Goal: Task Accomplishment & Management: Manage account settings

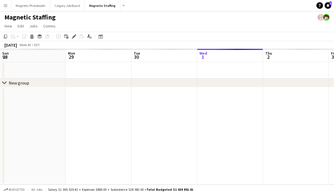
scroll to position [0, 256]
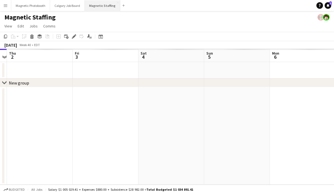
click at [101, 6] on button "Magnetic Staffing Close" at bounding box center [102, 5] width 35 height 11
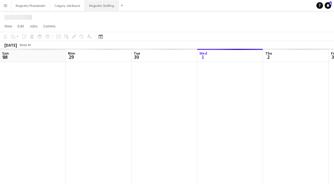
scroll to position [0, 131]
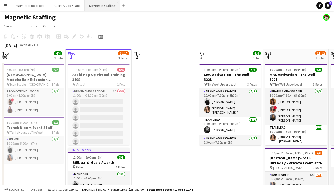
click at [101, 9] on button "Magnetic Staffing Close" at bounding box center [102, 5] width 35 height 11
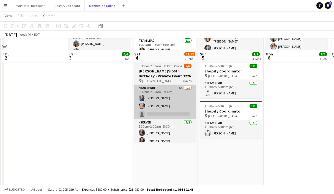
scroll to position [98, 0]
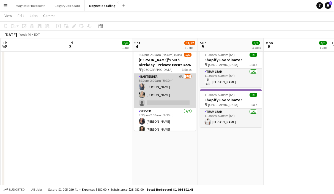
click at [164, 102] on app-card-role "Bartender 6A [DATE] 8:30pm-2:00am (5h30m) [PERSON_NAME] [PERSON_NAME] single-ne…" at bounding box center [165, 91] width 62 height 35
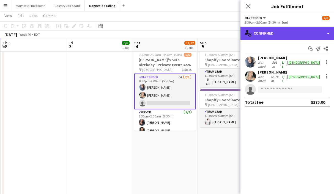
click at [277, 32] on div "single-neutral-actions-check-2 Confirmed" at bounding box center [286, 33] width 93 height 13
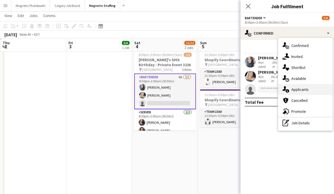
click at [299, 88] on span "Applicants" at bounding box center [299, 89] width 17 height 5
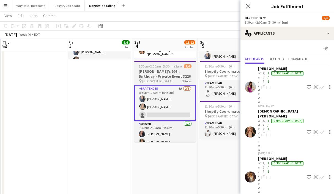
scroll to position [86, 0]
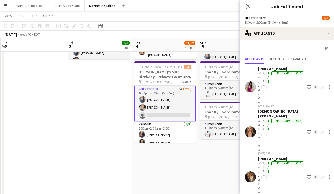
click at [247, 0] on div "Close pop-in" at bounding box center [247, 6] width 15 height 13
click at [115, 120] on app-date-cell "10:00am-7:30pm (9h30m) 6/6 MAC Activation - The Well 3221 pin The Well Upper Le…" at bounding box center [99, 121] width 66 height 290
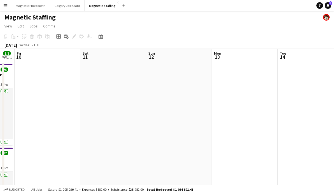
scroll to position [0, 234]
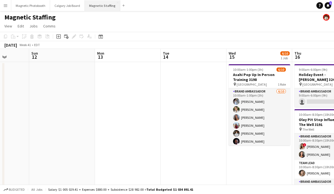
click at [94, 3] on button "Magnetic Staffing Close" at bounding box center [102, 5] width 35 height 11
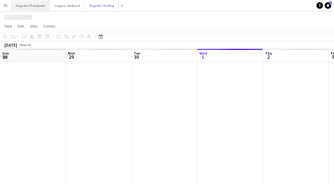
scroll to position [0, 131]
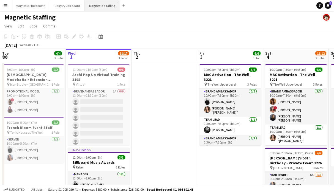
click at [106, 5] on button "Magnetic Staffing Close" at bounding box center [102, 5] width 35 height 11
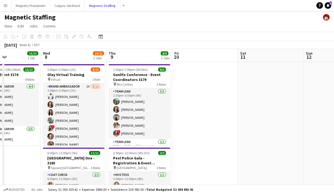
scroll to position [0, 230]
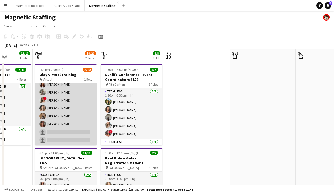
click at [62, 131] on app-card-role "Brand Ambassador 2A [DATE] 1:00pm-2:00pm (1h) [PERSON_NAME] [PERSON_NAME] [PERS…" at bounding box center [66, 100] width 62 height 90
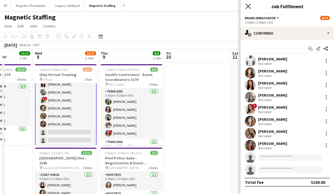
click at [248, 6] on icon at bounding box center [247, 6] width 5 height 5
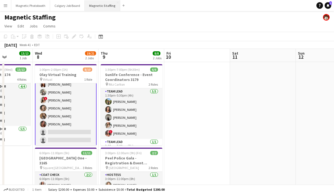
click at [107, 7] on button "Magnetic Staffing Close" at bounding box center [102, 5] width 35 height 11
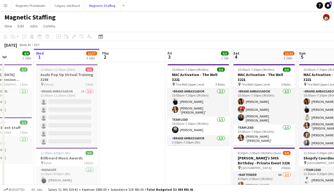
scroll to position [0, 163]
